Goal: Task Accomplishment & Management: Use online tool/utility

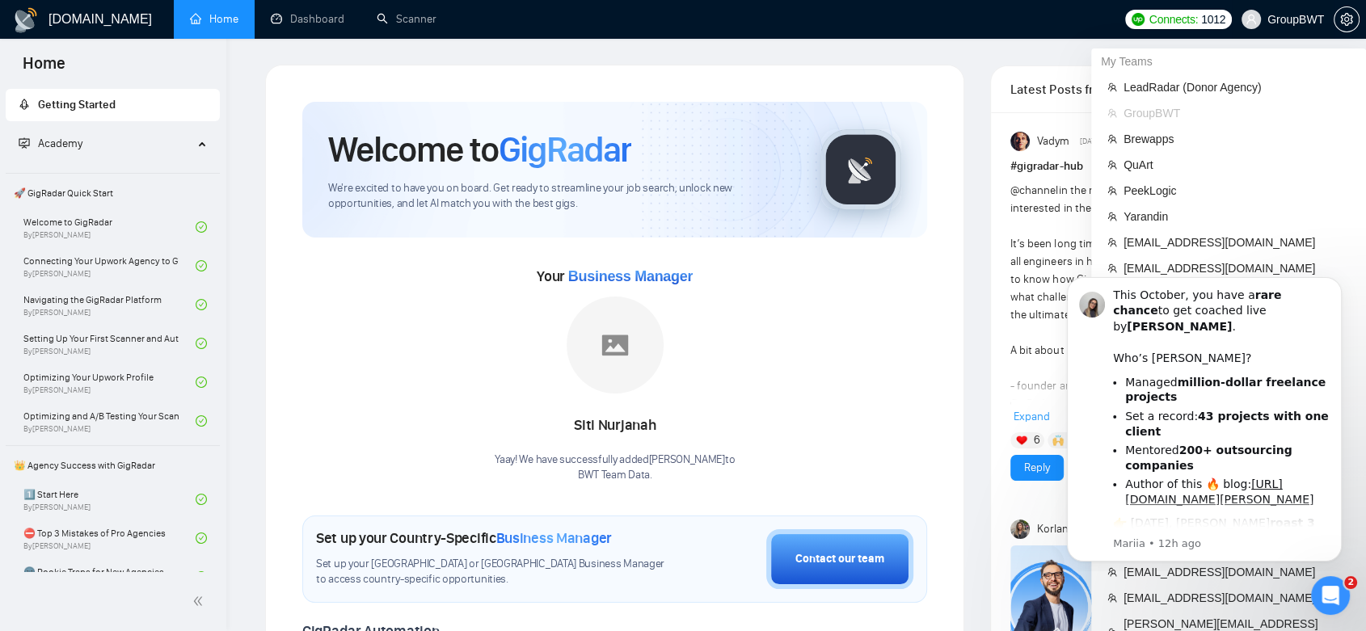
click at [1311, 19] on span "GroupBWT" at bounding box center [1295, 19] width 57 height 0
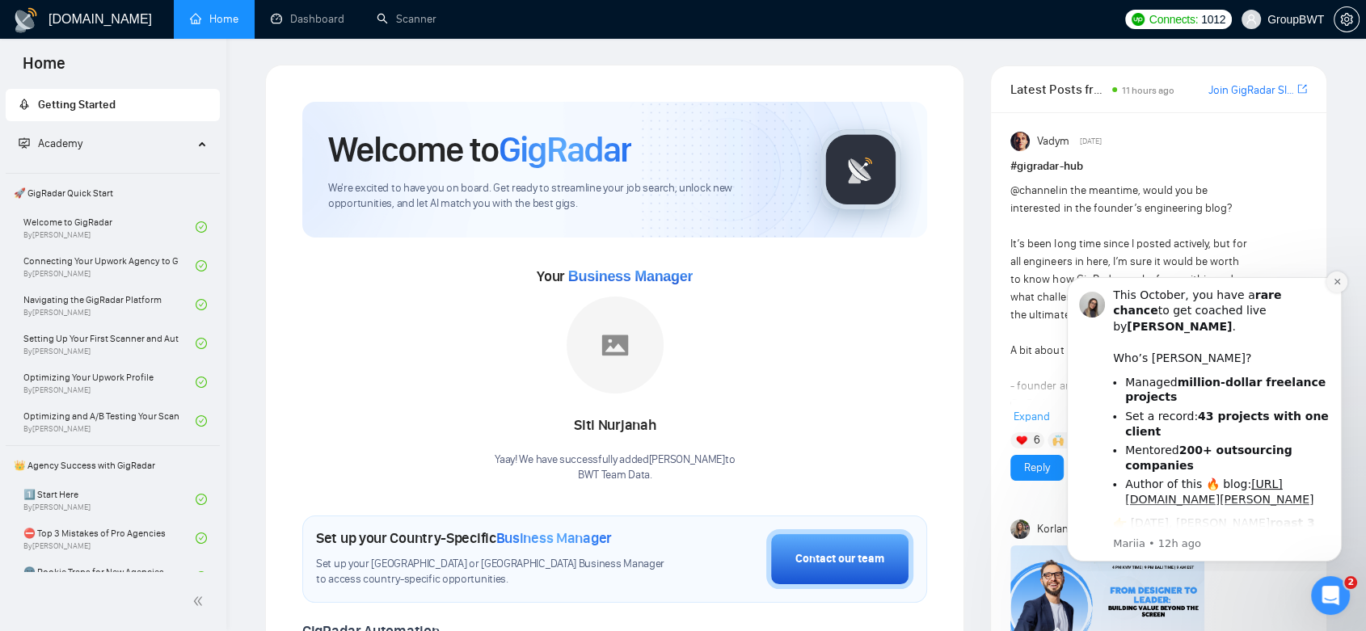
click at [1334, 287] on button "Dismiss notification" at bounding box center [1336, 282] width 21 height 21
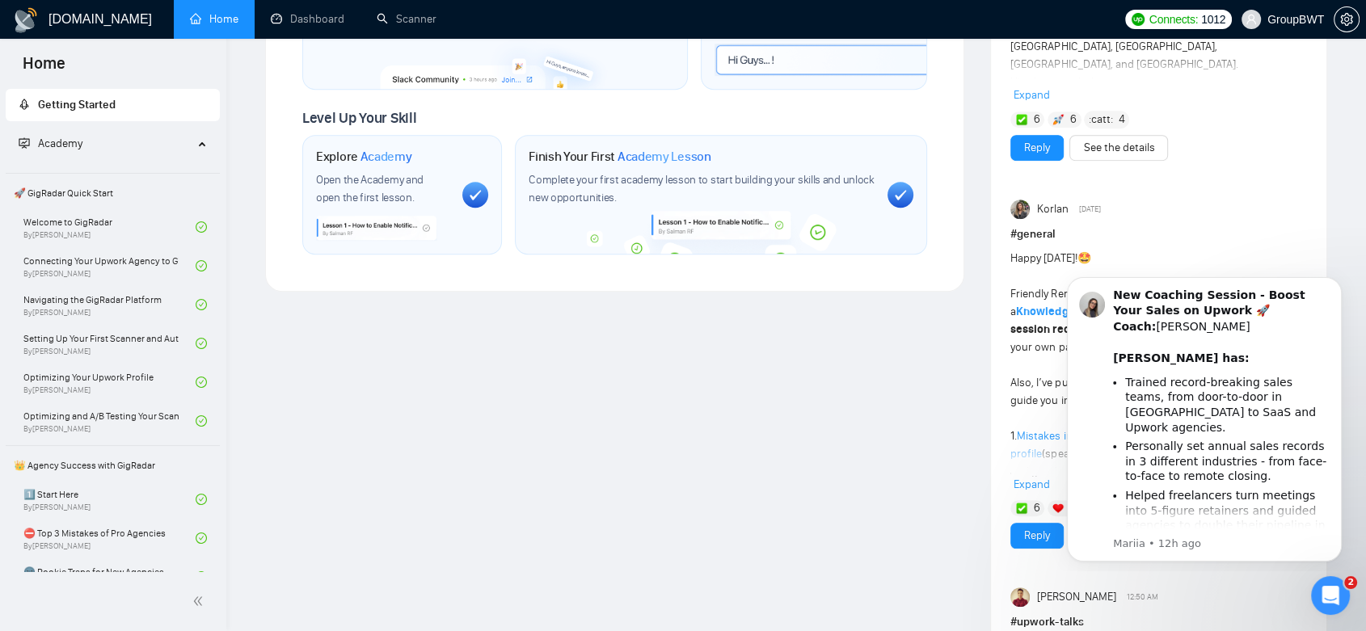
scroll to position [858, 0]
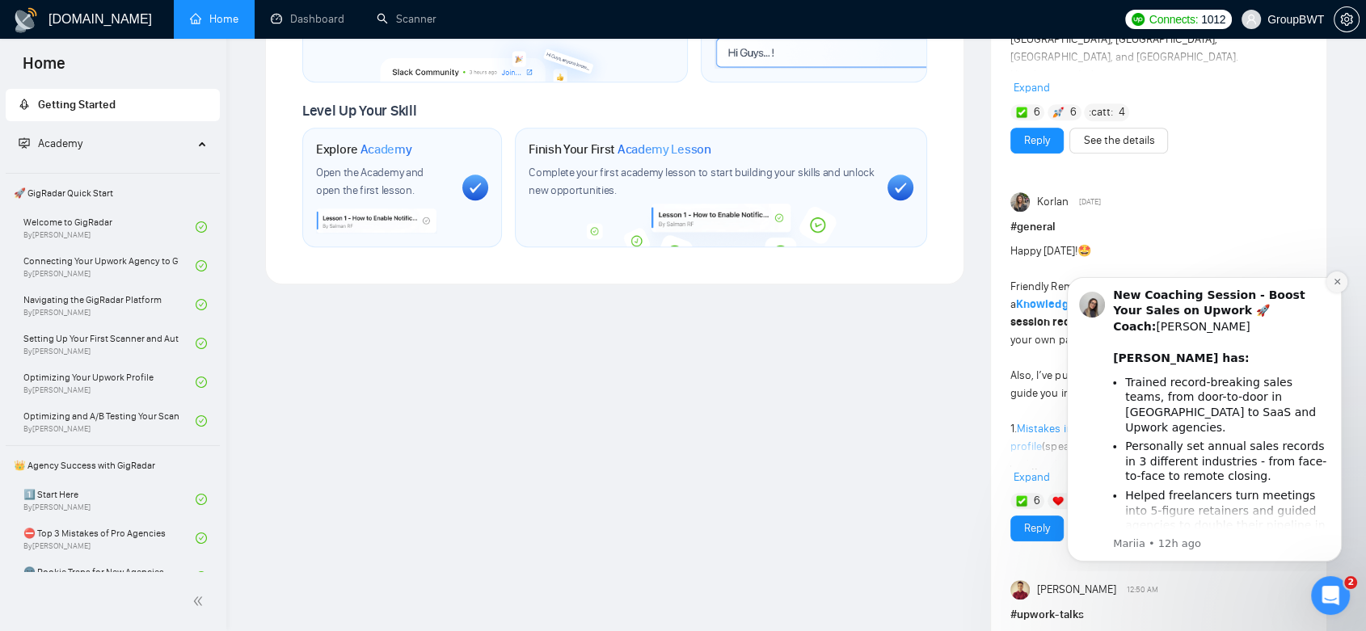
click at [1333, 284] on icon "Dismiss notification" at bounding box center [1337, 281] width 9 height 9
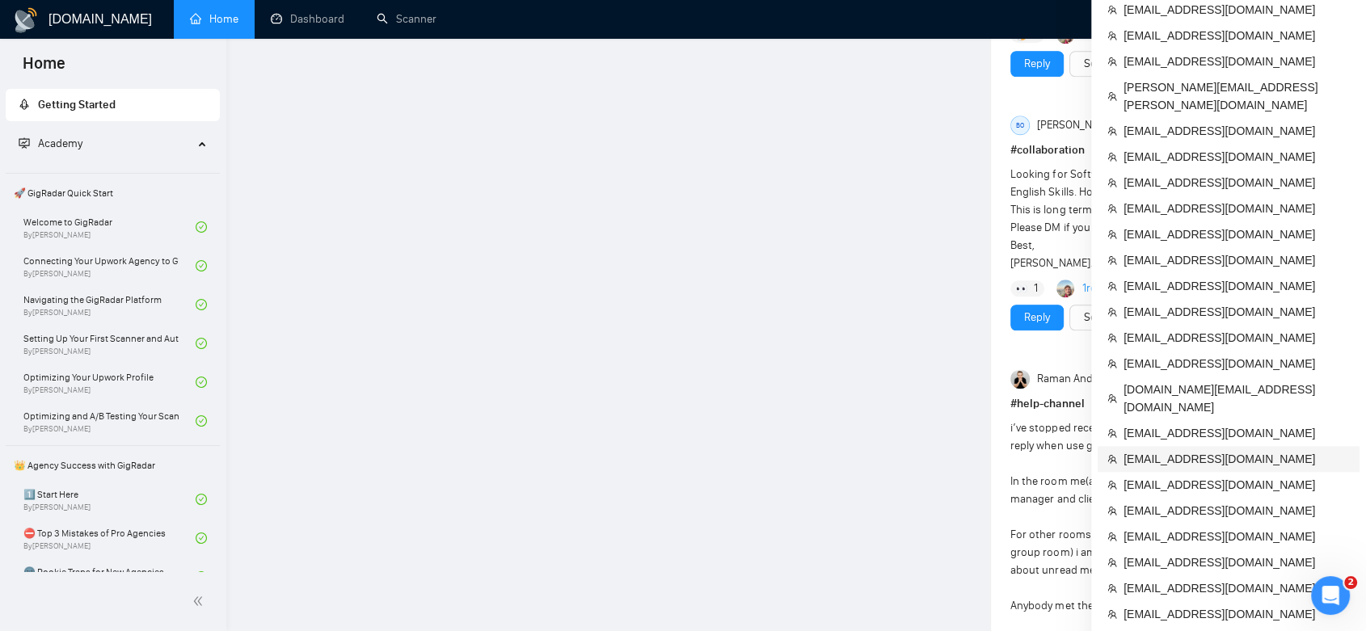
scroll to position [1649, 0]
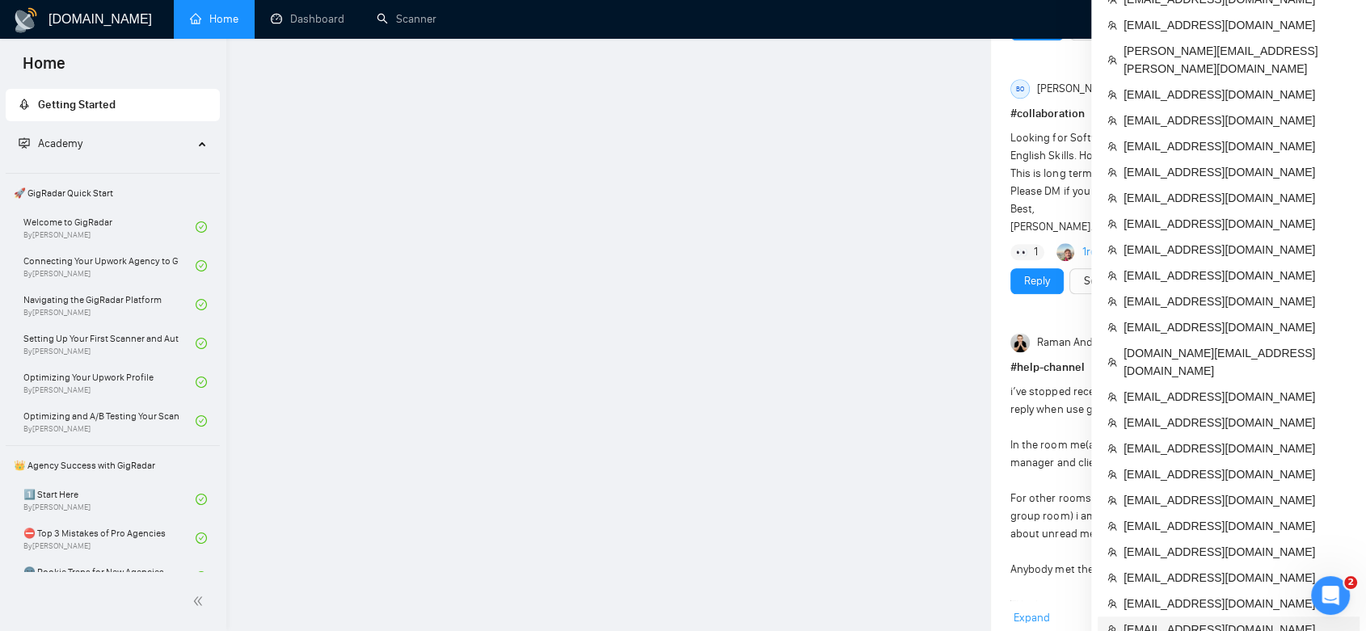
click at [1269, 621] on span "[EMAIL_ADDRESS][DOMAIN_NAME]" at bounding box center [1237, 630] width 226 height 18
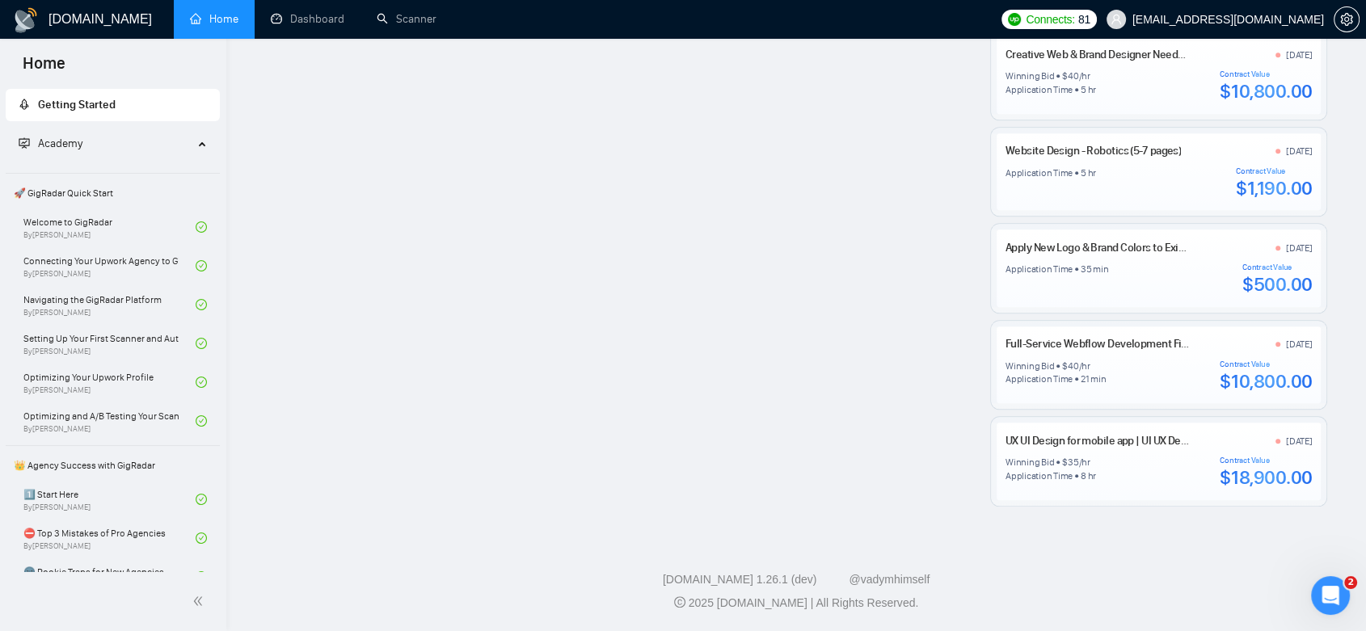
scroll to position [1415, 0]
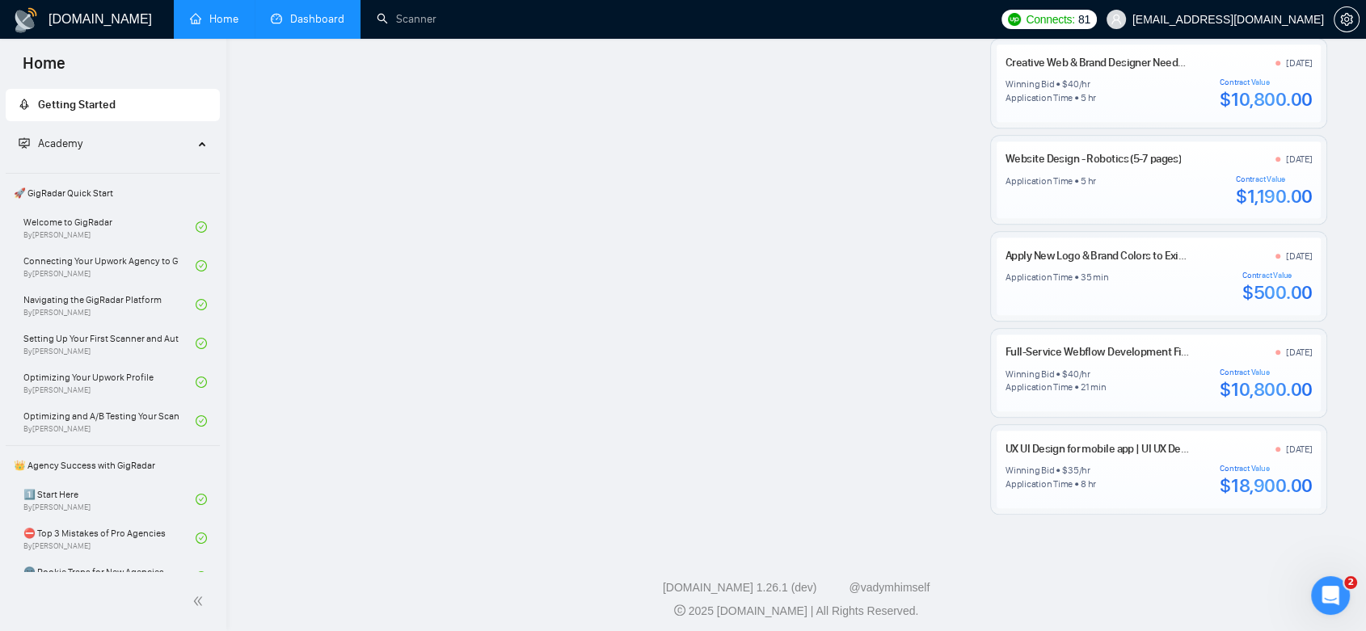
click at [291, 12] on link "Dashboard" at bounding box center [308, 19] width 74 height 14
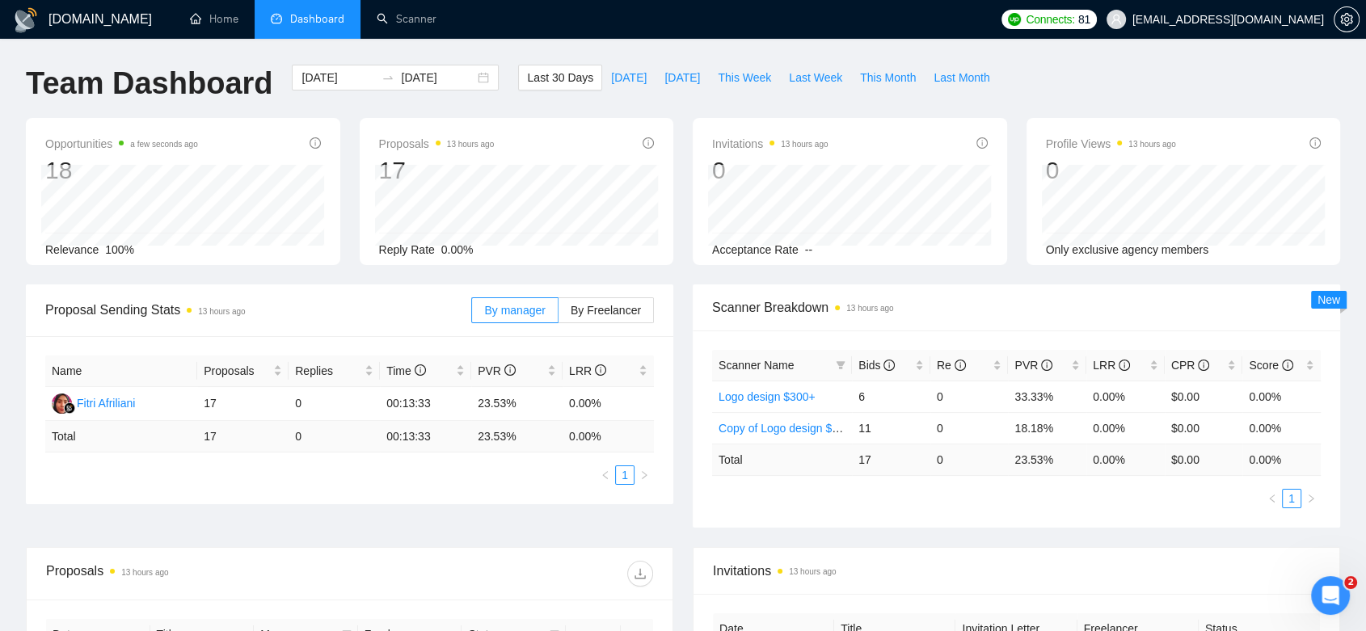
click at [1364, 205] on div "[DOMAIN_NAME] Home Dashboard Scanner Connects: 81 [EMAIL_ADDRESS][DOMAIN_NAME] …" at bounding box center [683, 593] width 1366 height 1187
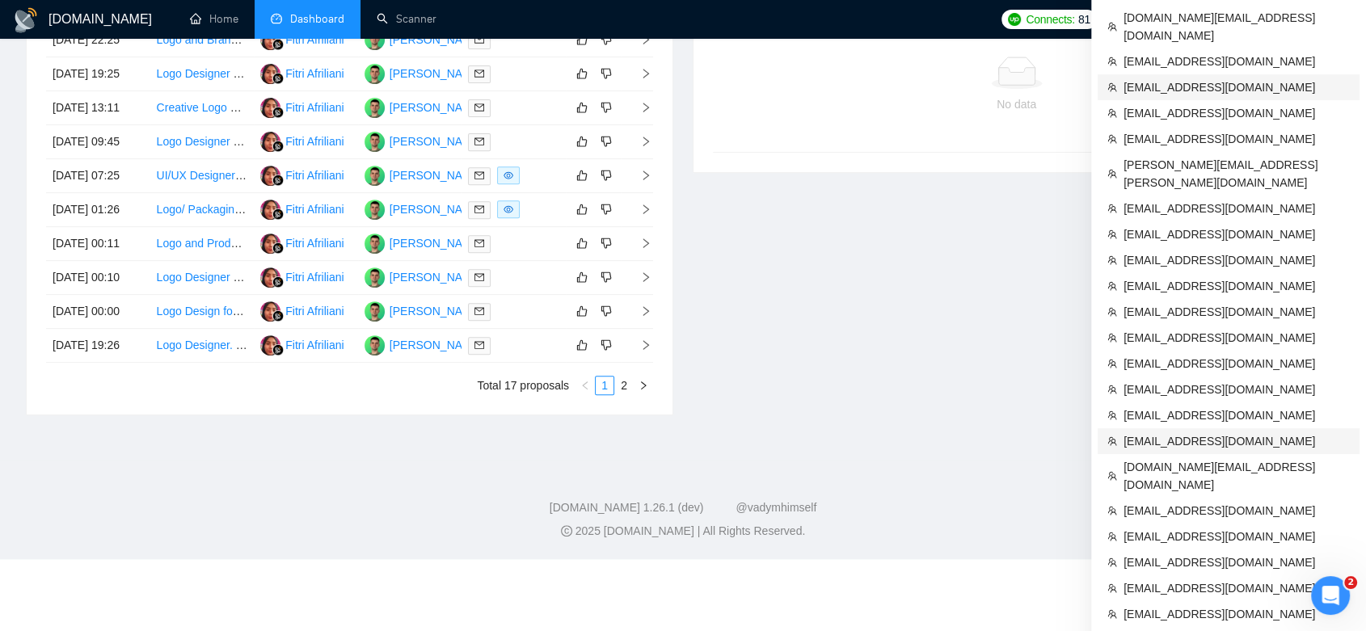
scroll to position [706, 0]
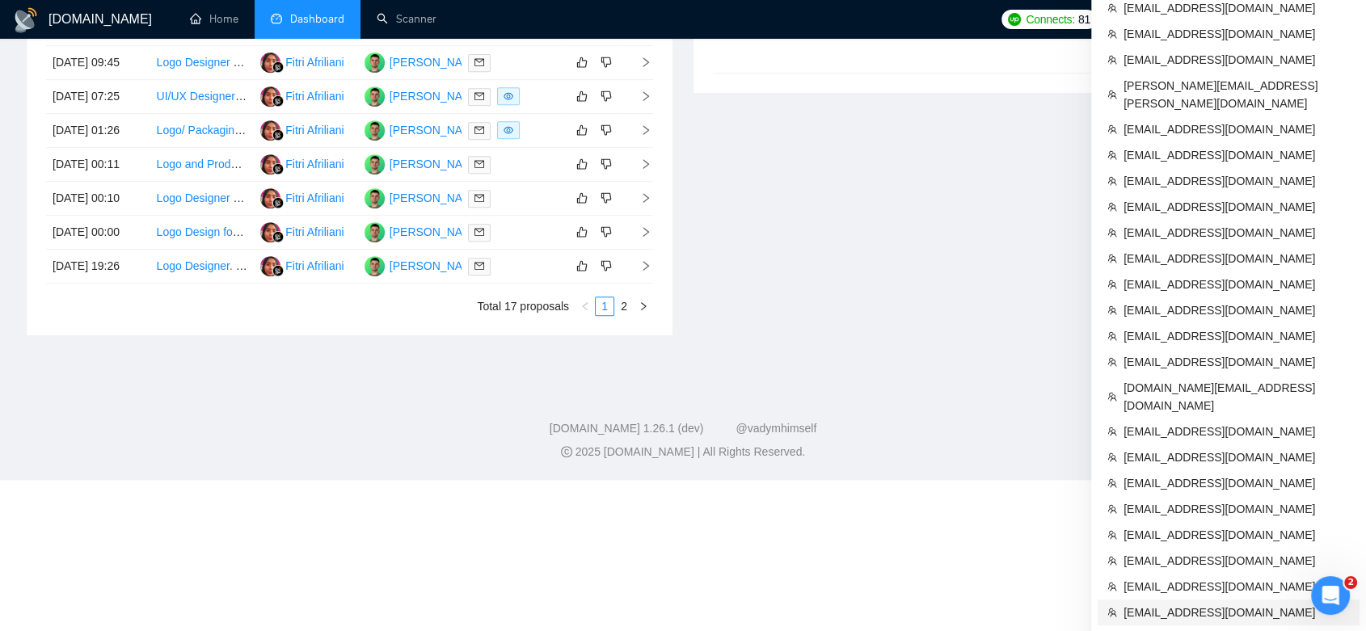
click at [1226, 604] on span "[EMAIL_ADDRESS][DOMAIN_NAME]" at bounding box center [1237, 613] width 226 height 18
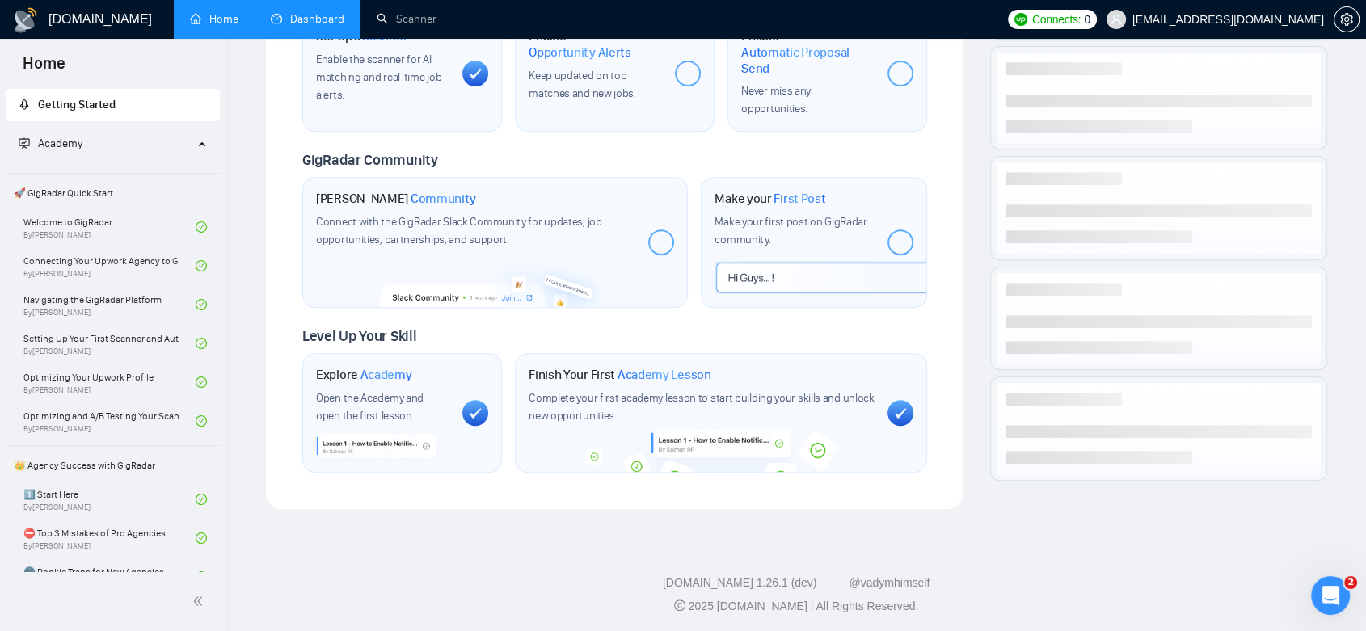
scroll to position [672, 0]
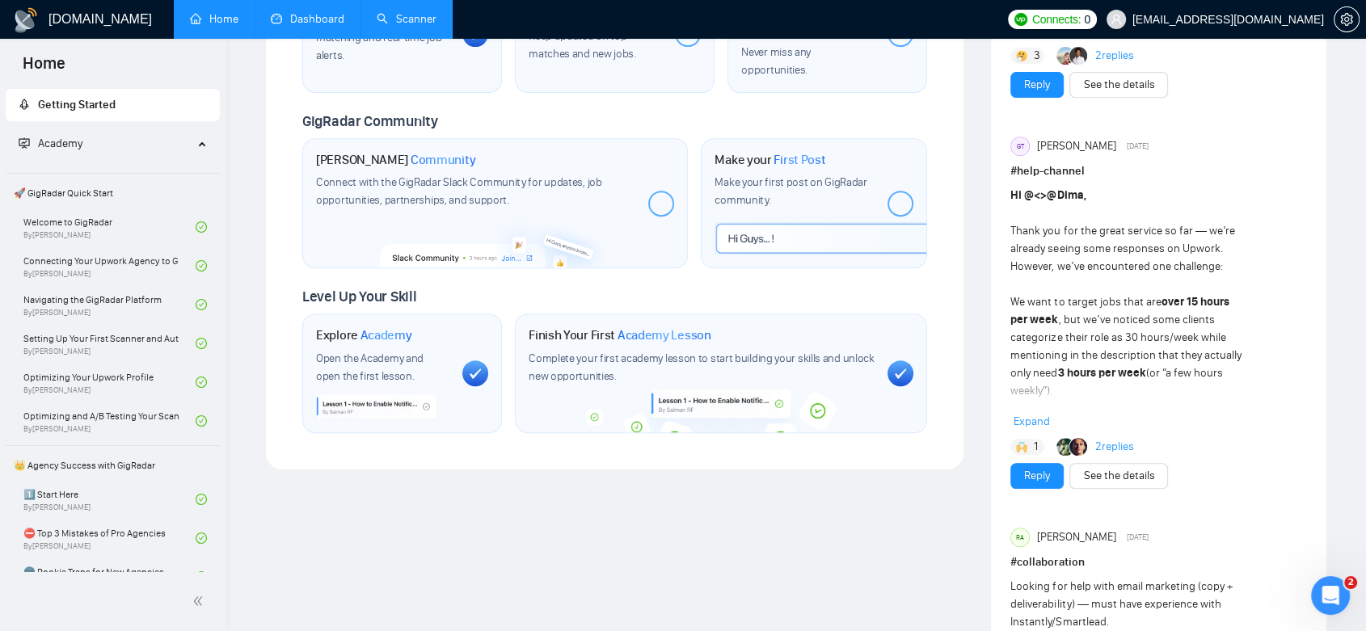
click at [407, 24] on link "Scanner" at bounding box center [407, 19] width 60 height 14
